Goal: Transaction & Acquisition: Purchase product/service

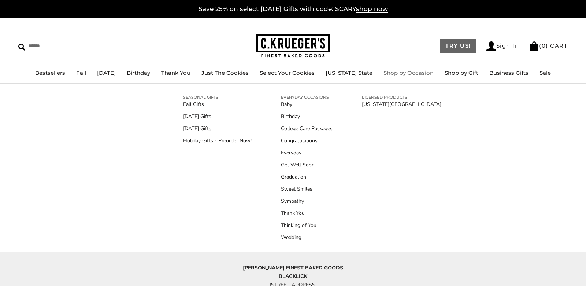
scroll to position [1, 0]
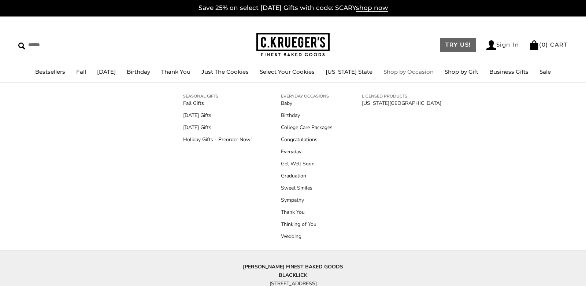
click at [444, 45] on link "TRY US!" at bounding box center [458, 45] width 36 height 14
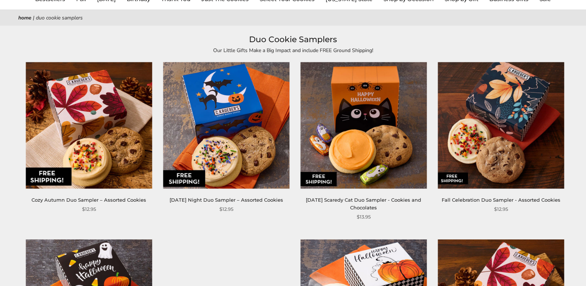
scroll to position [79, 0]
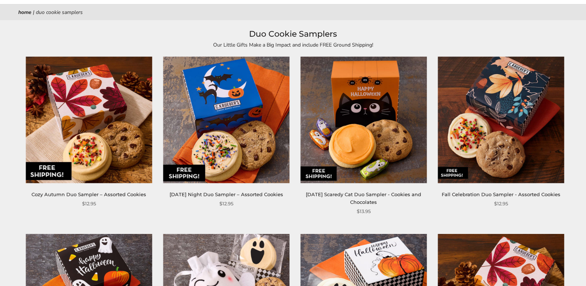
click at [104, 160] on img at bounding box center [89, 120] width 126 height 126
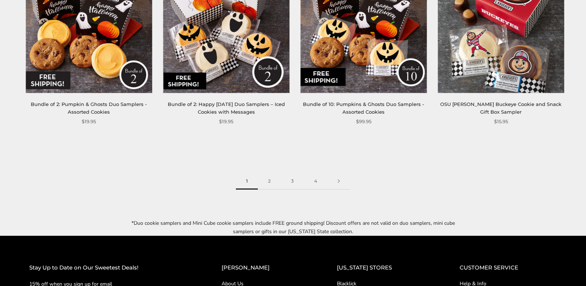
scroll to position [1051, 0]
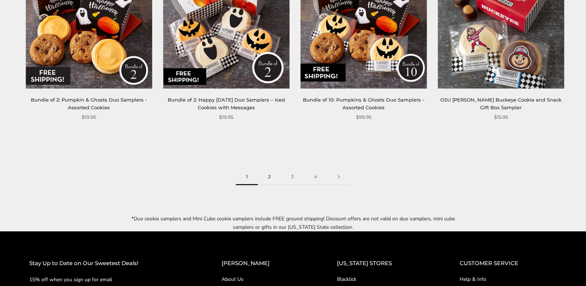
click at [268, 173] on link "2" at bounding box center [269, 176] width 23 height 16
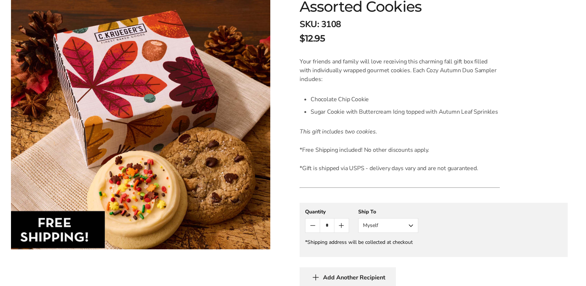
scroll to position [152, 0]
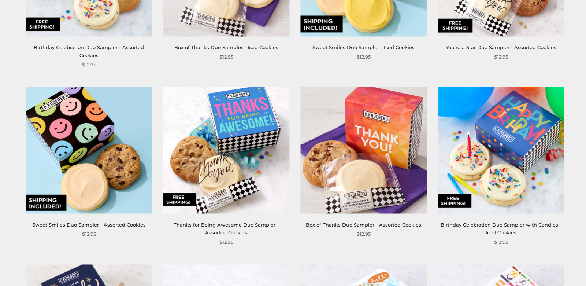
scroll to position [396, 0]
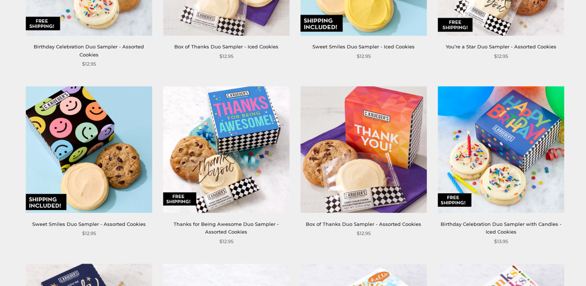
click at [527, 169] on img at bounding box center [501, 149] width 126 height 126
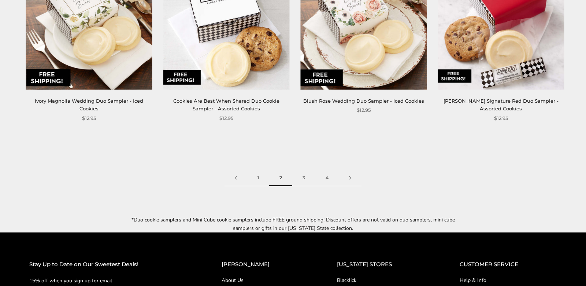
scroll to position [1051, 0]
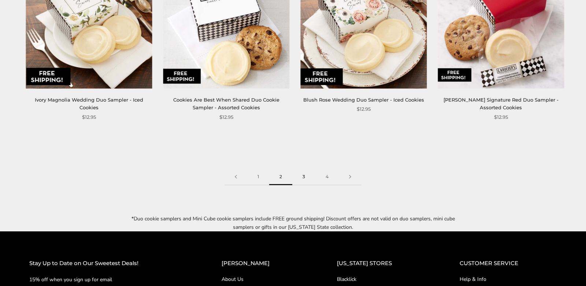
click at [305, 175] on link "3" at bounding box center [303, 176] width 23 height 16
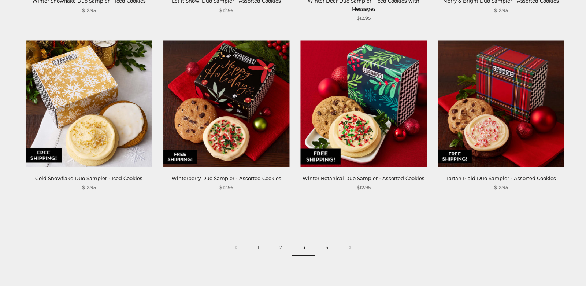
scroll to position [972, 0]
click at [329, 244] on link "4" at bounding box center [326, 247] width 23 height 16
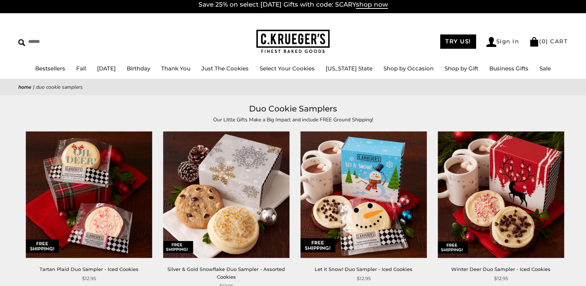
scroll to position [4, 0]
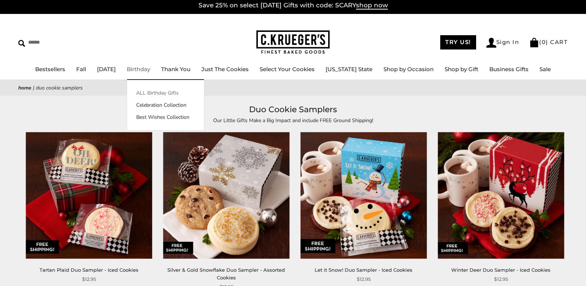
click at [159, 93] on link "ALL Birthday Gifts" at bounding box center [165, 93] width 77 height 8
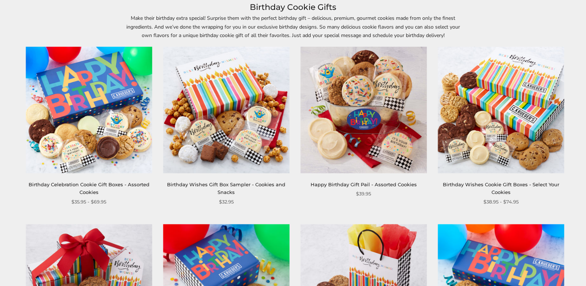
scroll to position [105, 0]
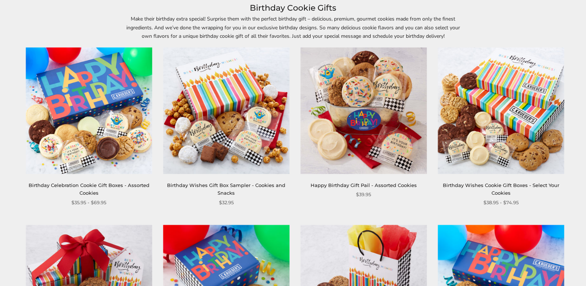
click at [105, 159] on img at bounding box center [89, 111] width 126 height 126
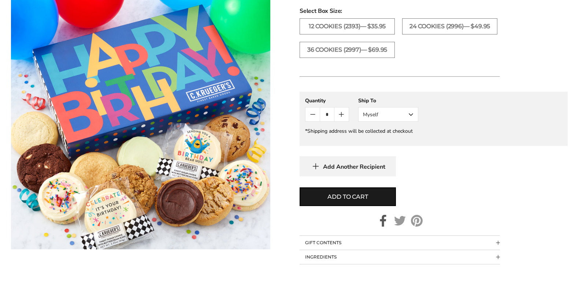
scroll to position [390, 0]
click at [411, 115] on button "Myself" at bounding box center [388, 114] width 60 height 15
click at [377, 144] on button "Other Recipient" at bounding box center [388, 141] width 59 height 13
click at [0, 0] on input "First Name" at bounding box center [0, 0] width 0 height 0
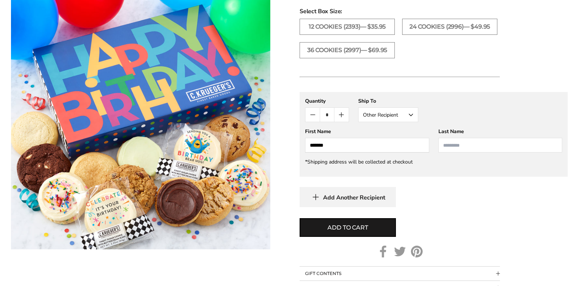
type input "*******"
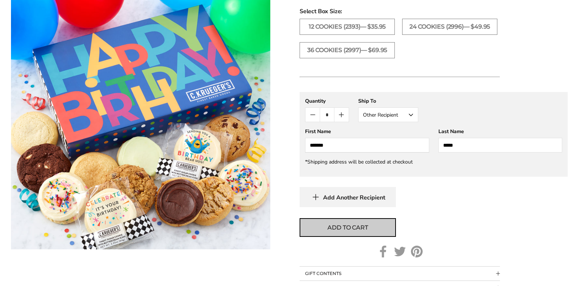
type input "*****"
click at [374, 232] on button "Add to cart" at bounding box center [348, 227] width 96 height 19
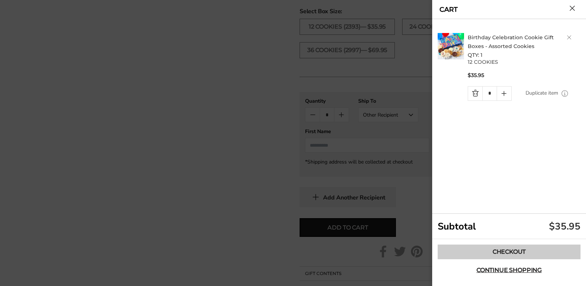
click at [482, 256] on link "Checkout" at bounding box center [509, 251] width 143 height 15
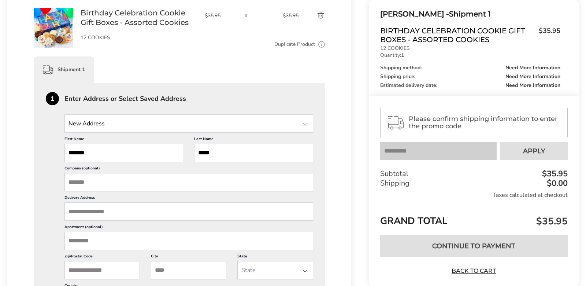
scroll to position [128, 0]
click at [304, 126] on div at bounding box center [305, 124] width 9 height 9
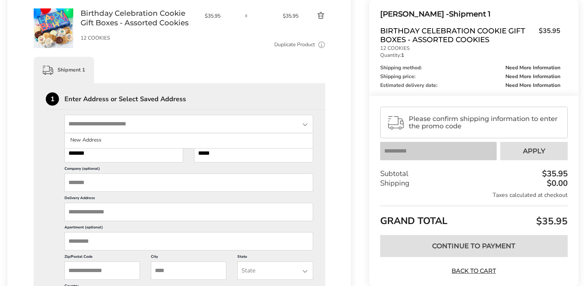
click at [304, 126] on div at bounding box center [305, 124] width 9 height 9
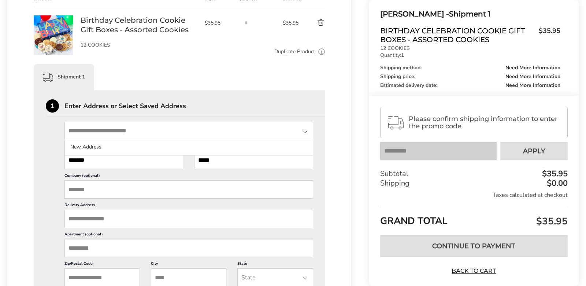
scroll to position [119, 0]
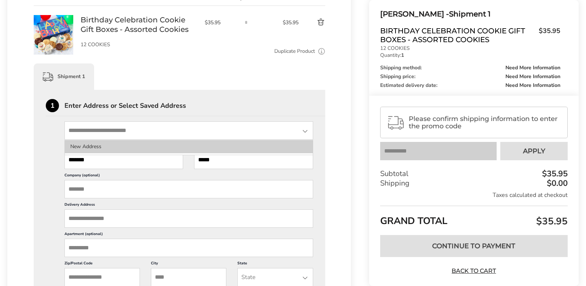
click at [92, 147] on li "New Address" at bounding box center [189, 146] width 248 height 13
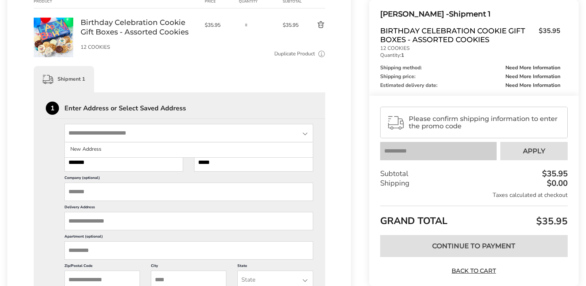
click at [86, 131] on input "State" at bounding box center [188, 133] width 249 height 18
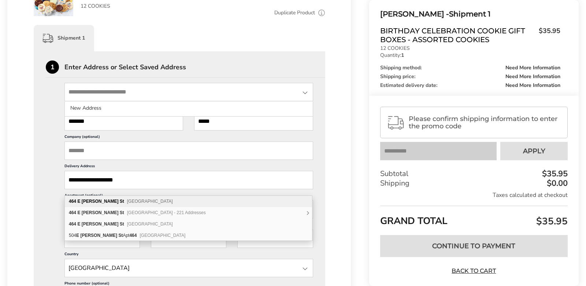
scroll to position [161, 0]
click at [187, 188] on input "**********" at bounding box center [188, 179] width 249 height 18
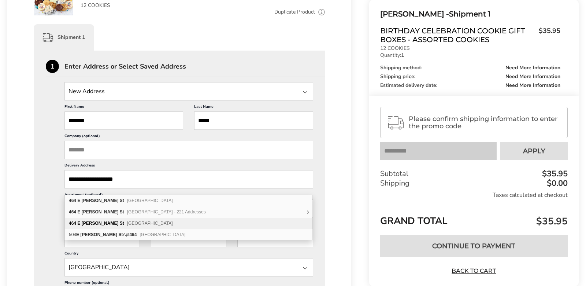
click at [93, 225] on b "Pettigrew" at bounding box center [100, 222] width 37 height 5
type input "**********"
type input "******"
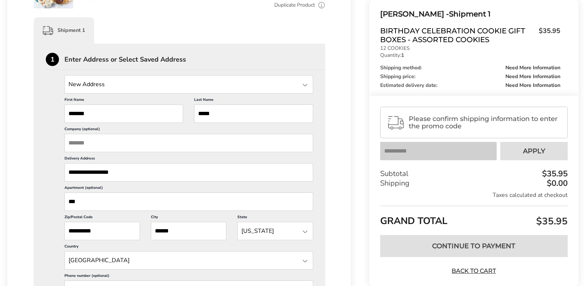
scroll to position [166, 0]
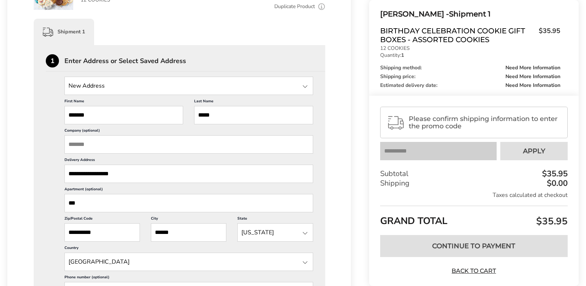
type input "***"
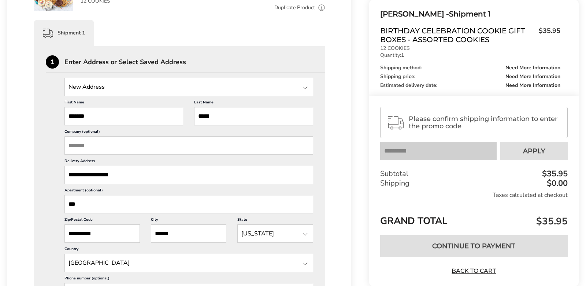
click at [133, 242] on input "**********" at bounding box center [101, 233] width 75 height 18
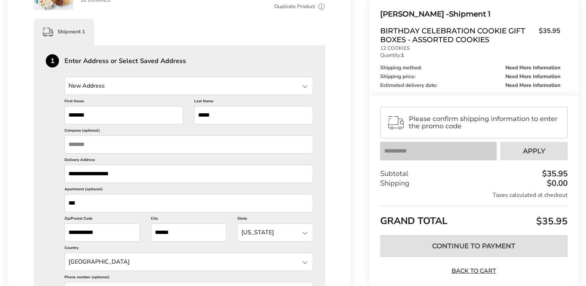
scroll to position [164, 0]
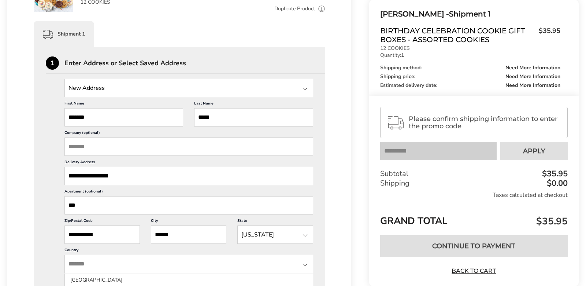
click at [92, 244] on input "**********" at bounding box center [101, 234] width 75 height 18
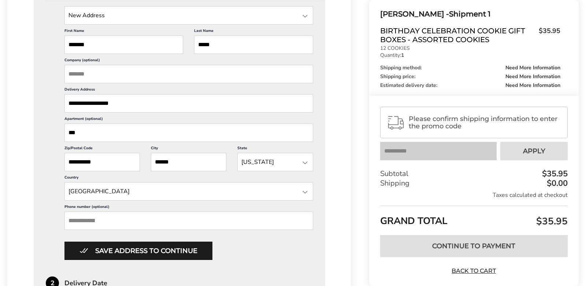
scroll to position [261, 0]
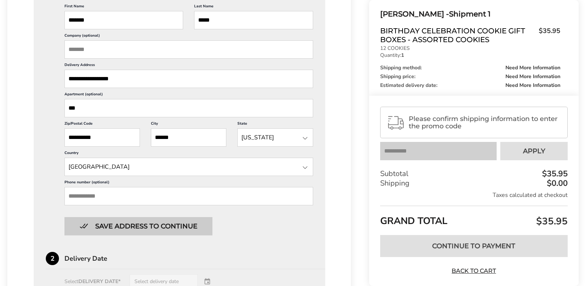
type input "**********"
click at [111, 235] on button "Save address to continue" at bounding box center [138, 226] width 148 height 18
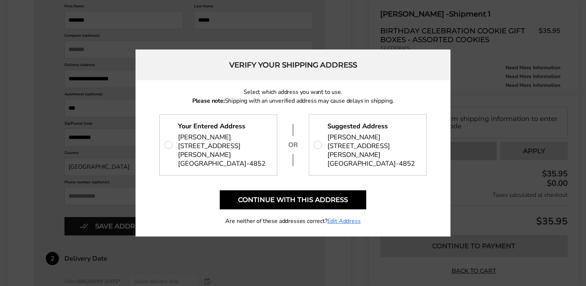
click at [356, 151] on span "464 E PETTIGREW ST, APT 413 DURHAM, NC 27701-4852" at bounding box center [373, 154] width 92 height 27
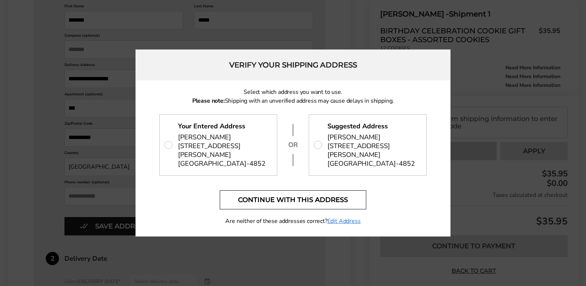
scroll to position [263, 0]
click at [337, 201] on button "Continue with this address" at bounding box center [293, 199] width 147 height 19
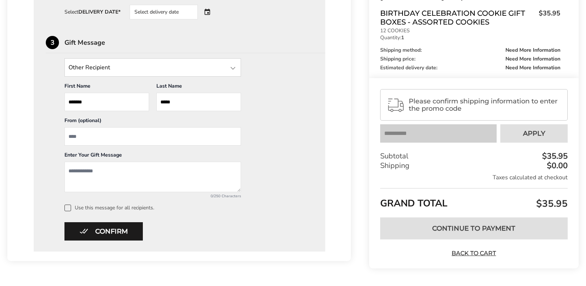
scroll to position [309, 0]
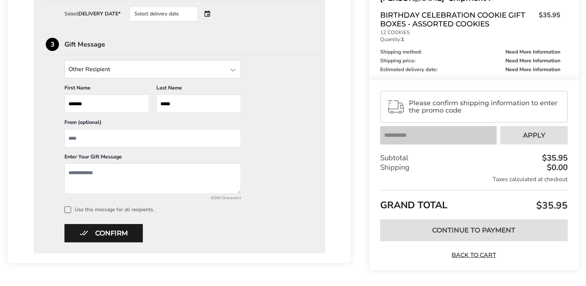
click at [87, 178] on textarea "Add a message" at bounding box center [152, 178] width 177 height 30
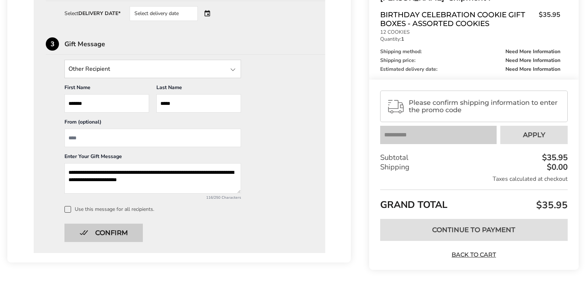
scroll to position [311, 0]
click at [109, 230] on button "Confirm" at bounding box center [103, 232] width 78 height 18
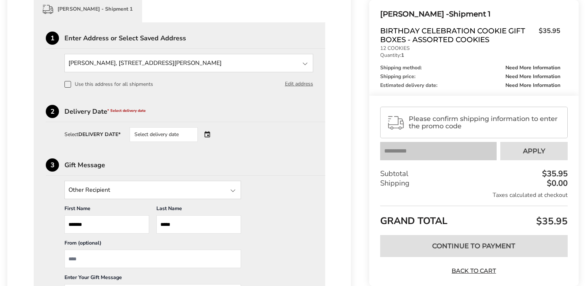
scroll to position [181, 0]
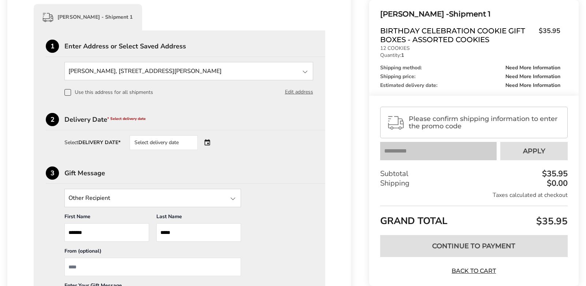
click at [103, 121] on div "Delivery Date * Select delivery date" at bounding box center [194, 119] width 261 height 7
click at [178, 142] on div "Select delivery date" at bounding box center [164, 142] width 68 height 15
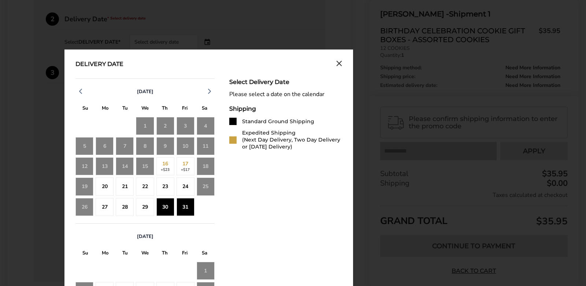
scroll to position [281, 0]
click at [183, 212] on div "31" at bounding box center [186, 207] width 18 height 18
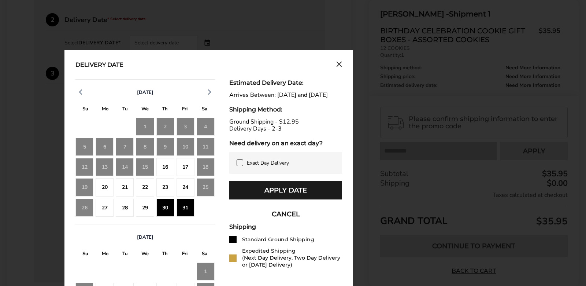
scroll to position [282, 0]
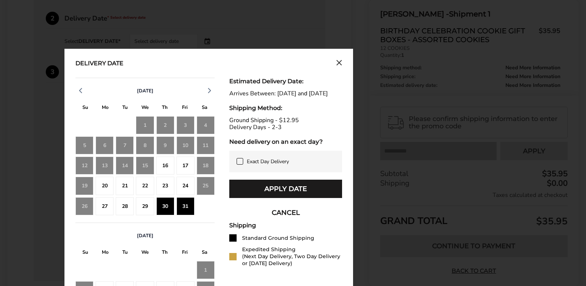
click at [189, 210] on div "31" at bounding box center [186, 206] width 18 height 18
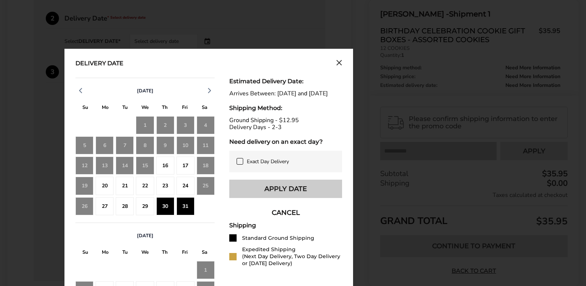
click at [262, 198] on button "Apply Date" at bounding box center [285, 188] width 113 height 18
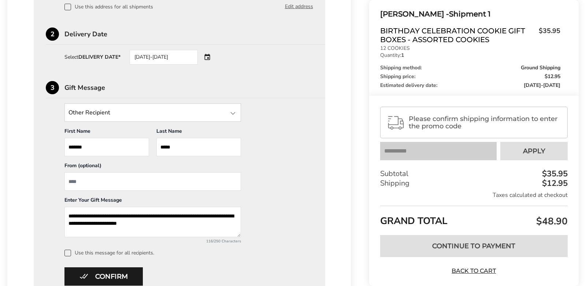
scroll to position [267, 0]
click at [196, 224] on textarea "**********" at bounding box center [152, 221] width 177 height 30
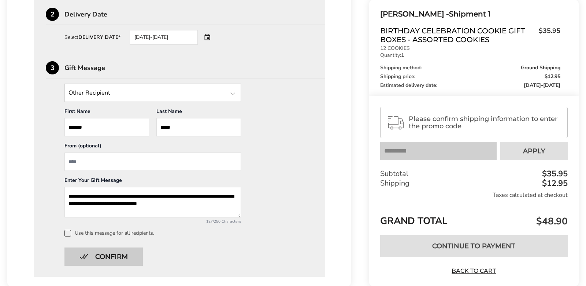
type textarea "**********"
click at [106, 256] on button "Confirm" at bounding box center [103, 256] width 78 height 18
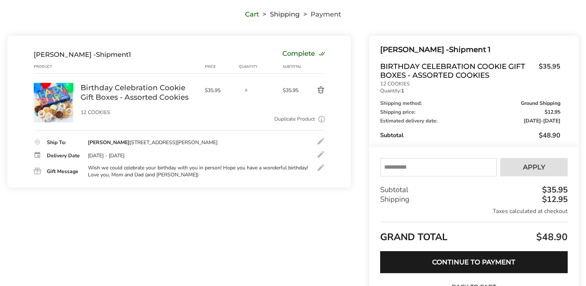
scroll to position [54, 0]
click at [432, 170] on input "text" at bounding box center [438, 167] width 116 height 18
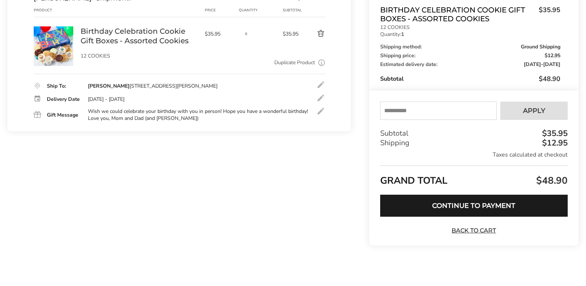
scroll to position [111, 0]
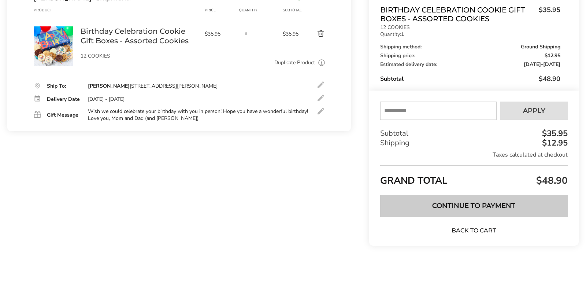
click at [474, 201] on button "Continue to Payment" at bounding box center [474, 205] width 188 height 22
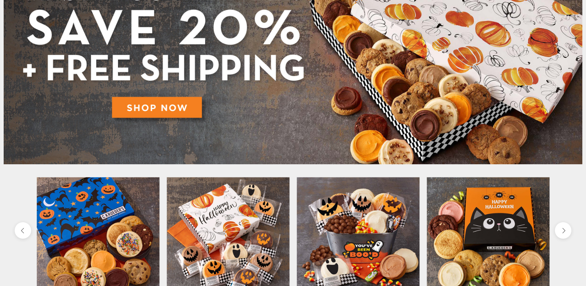
scroll to position [137, 0]
click at [156, 107] on img at bounding box center [293, 55] width 579 height 217
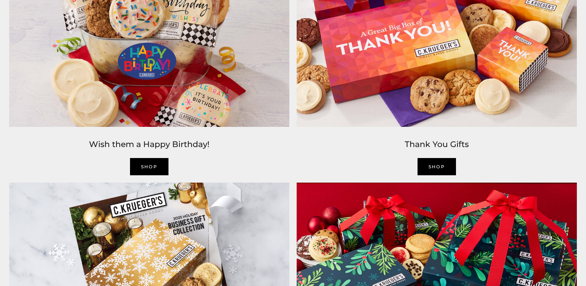
scroll to position [1157, 0]
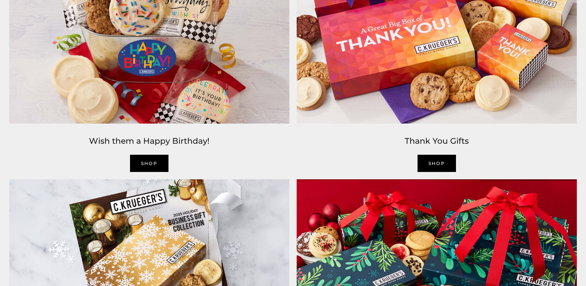
click at [146, 162] on link "SHOP" at bounding box center [149, 163] width 39 height 17
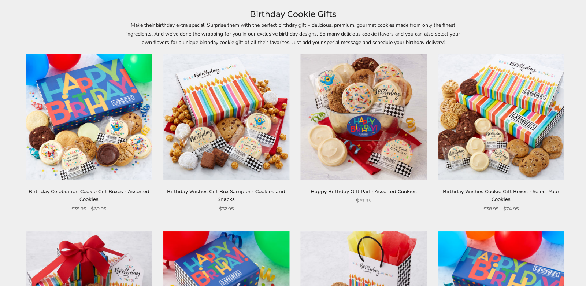
scroll to position [100, 0]
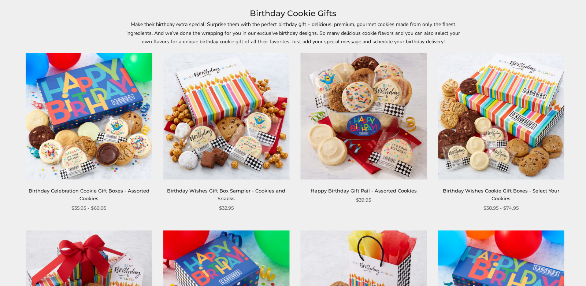
click at [115, 161] on img at bounding box center [89, 116] width 126 height 126
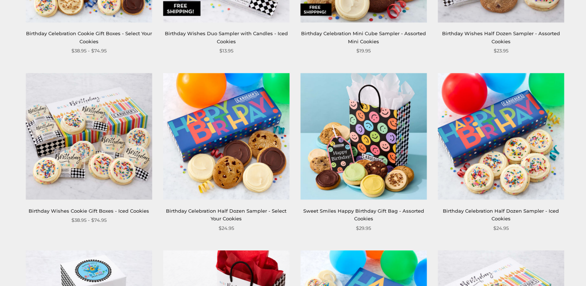
scroll to position [612, 0]
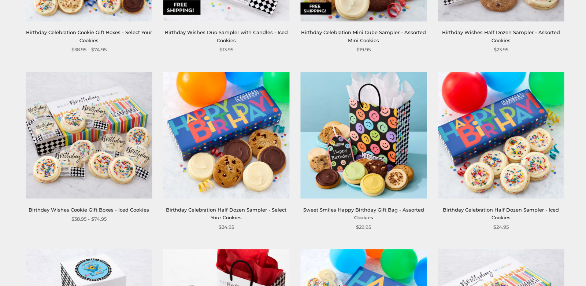
click at [78, 170] on img at bounding box center [89, 135] width 126 height 126
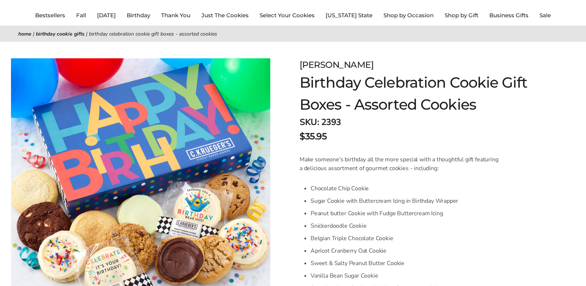
scroll to position [38, 0]
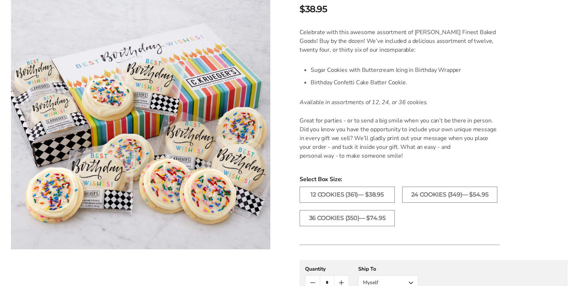
scroll to position [185, 0]
